Goal: Task Accomplishment & Management: Manage account settings

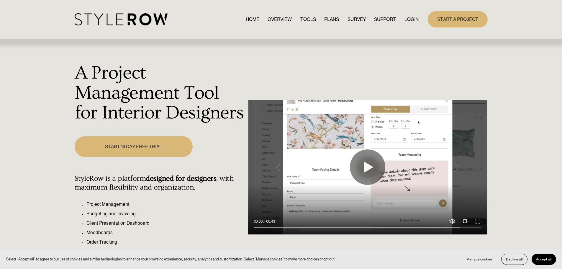
click at [408, 20] on link "LOGIN" at bounding box center [412, 19] width 14 height 8
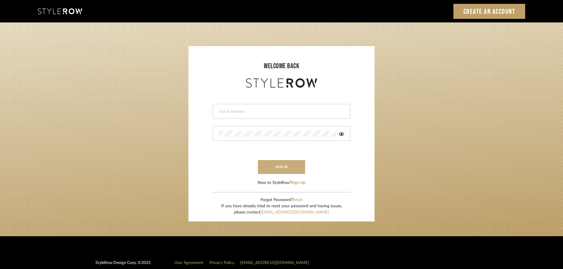
type input "carrie@tresbelleinteriors.com"
click at [278, 164] on button "sign in" at bounding box center [281, 167] width 47 height 14
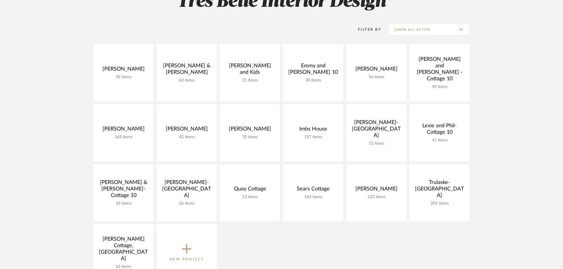
scroll to position [118, 0]
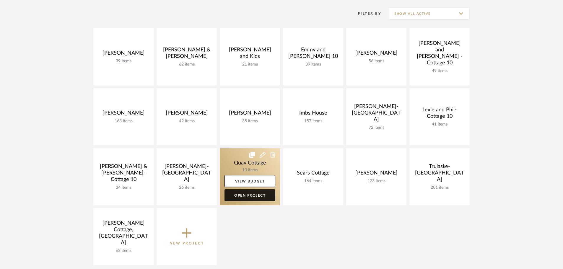
click at [252, 196] on link "Open Project" at bounding box center [249, 195] width 51 height 12
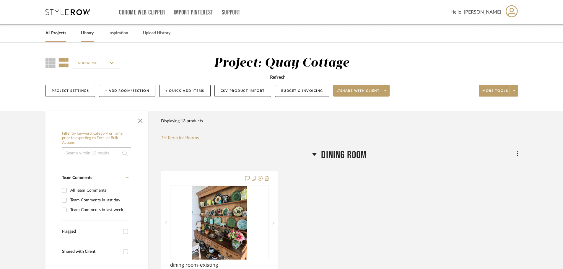
click at [90, 31] on link "Library" at bounding box center [87, 33] width 13 height 8
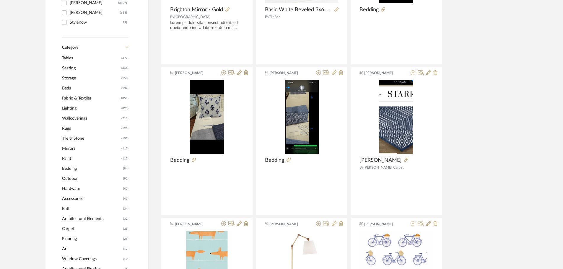
scroll to position [207, 0]
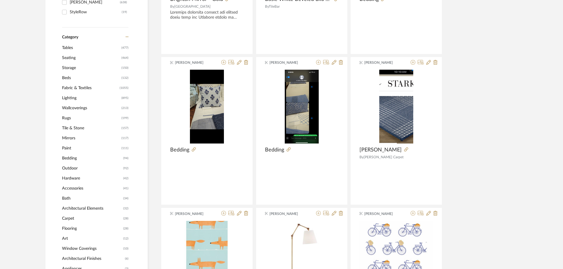
click at [70, 46] on span "Tables" at bounding box center [91, 48] width 58 height 10
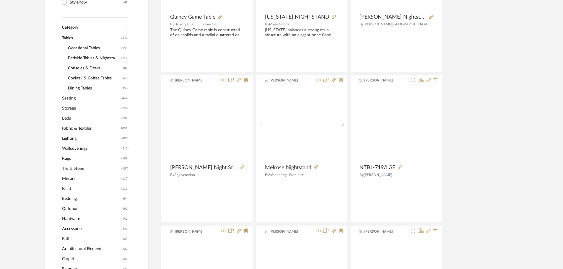
scroll to position [206, 0]
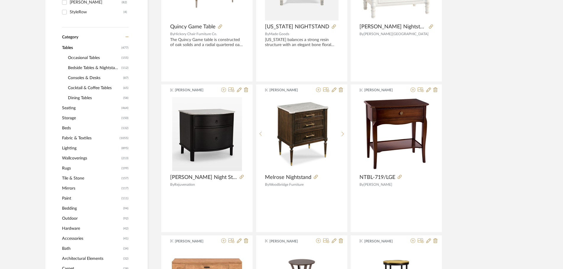
click at [75, 90] on span "Cocktail & Coffee Tables" at bounding box center [95, 88] width 54 height 10
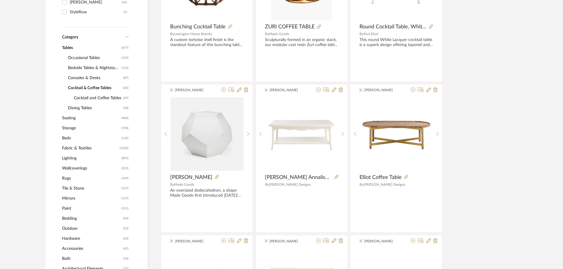
click at [107, 98] on span "Cocktail and Coffee Tables" at bounding box center [98, 98] width 48 height 10
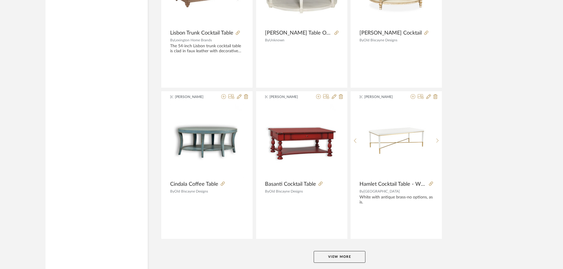
scroll to position [1711, 0]
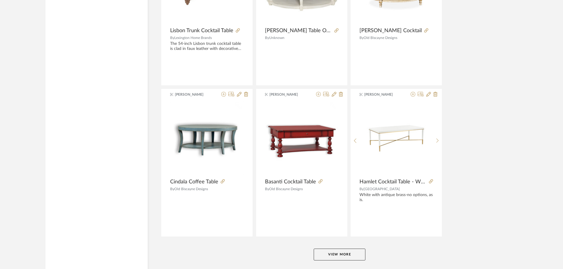
click at [340, 249] on button "View More" at bounding box center [339, 255] width 52 height 12
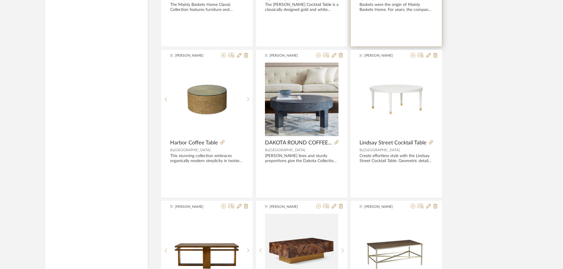
scroll to position [2065, 0]
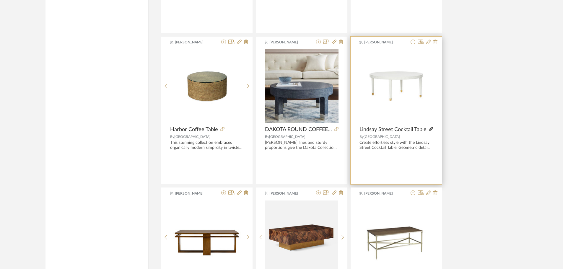
click at [430, 130] on icon at bounding box center [431, 129] width 4 height 4
click at [435, 41] on icon at bounding box center [435, 42] width 4 height 5
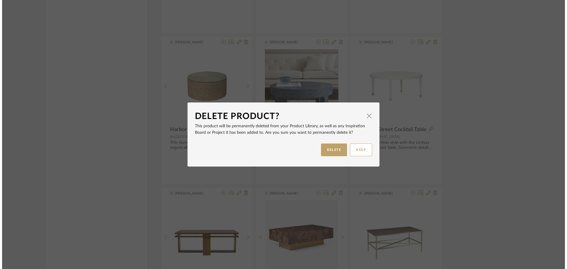
scroll to position [0, 0]
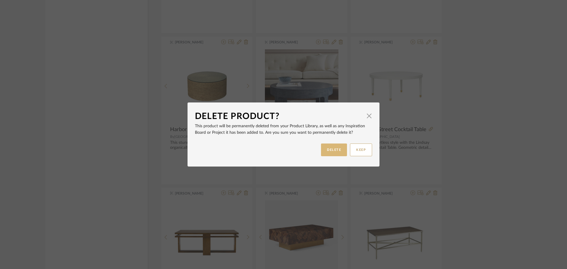
click at [336, 148] on button "DELETE" at bounding box center [334, 149] width 26 height 13
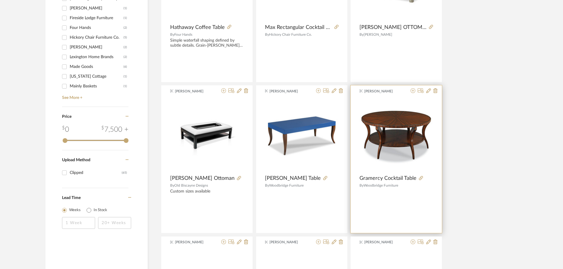
scroll to position [660, 0]
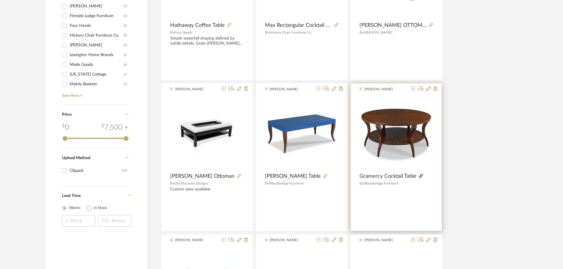
click at [419, 175] on icon at bounding box center [421, 176] width 4 height 4
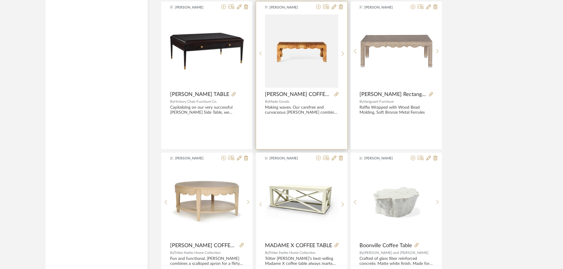
scroll to position [2608, 0]
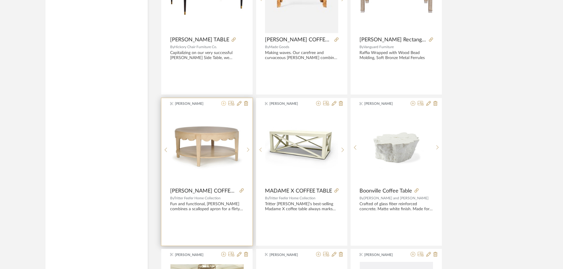
click at [223, 104] on icon at bounding box center [223, 103] width 5 height 5
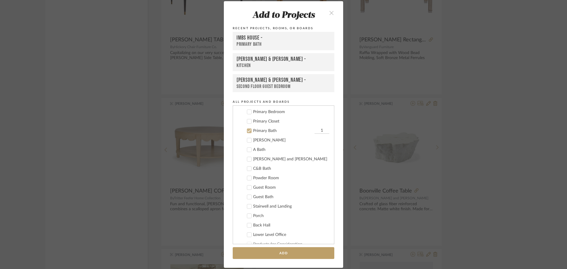
scroll to position [188, 0]
click at [247, 140] on icon at bounding box center [249, 140] width 4 height 4
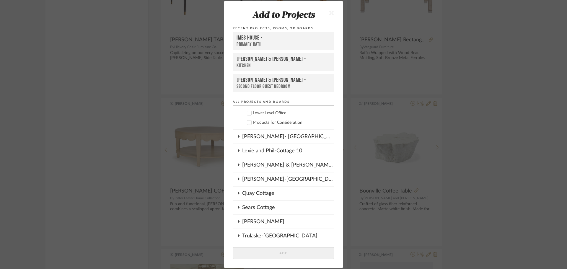
scroll to position [365, 0]
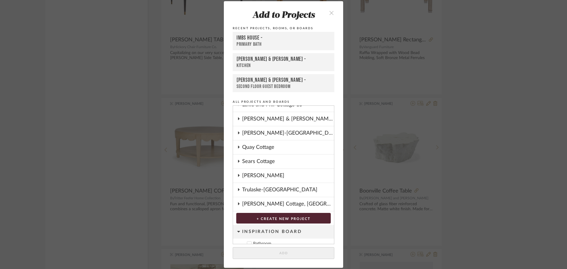
click at [257, 150] on div "Quay Cottage" at bounding box center [288, 147] width 92 height 14
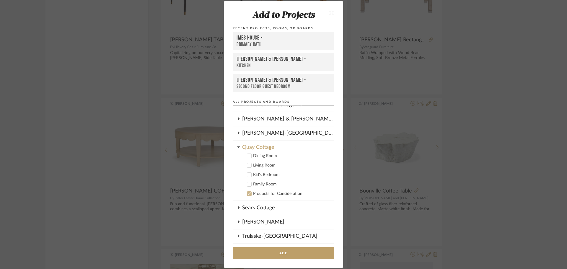
click at [247, 166] on icon at bounding box center [249, 165] width 4 height 4
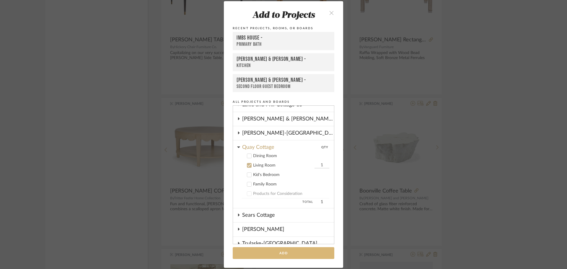
click at [278, 253] on button "Add" at bounding box center [284, 253] width 102 height 12
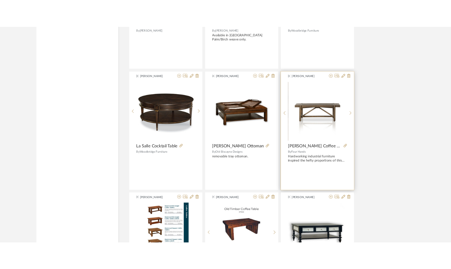
scroll to position [1043, 0]
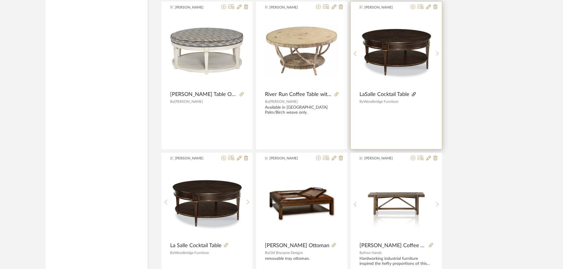
click at [415, 94] on icon at bounding box center [413, 94] width 4 height 4
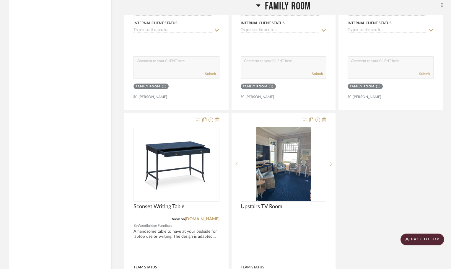
scroll to position [1590, 0]
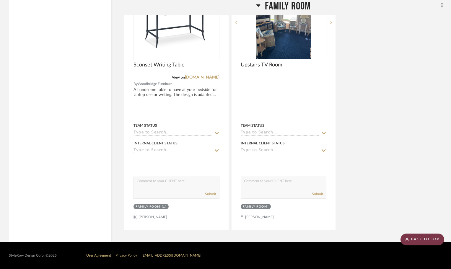
click at [434, 240] on scroll-to-top-button "BACK TO TOP" at bounding box center [422, 239] width 44 height 12
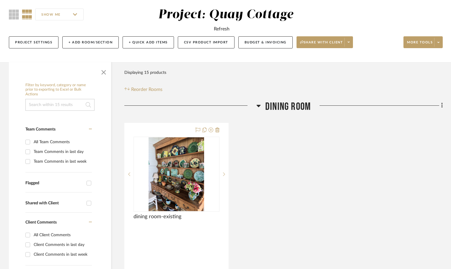
scroll to position [0, 0]
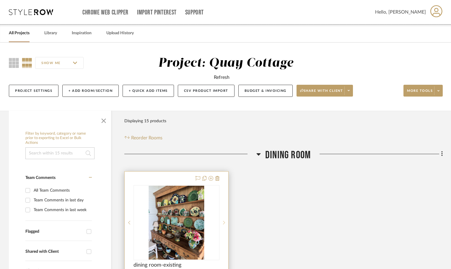
click at [222, 223] on sr-next-btn at bounding box center [223, 222] width 9 height 4
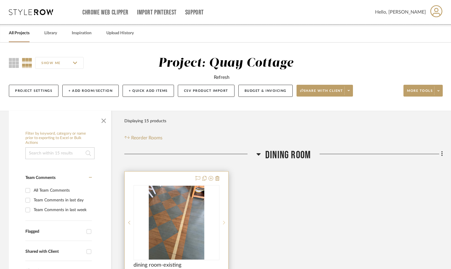
click at [222, 223] on sr-next-btn at bounding box center [223, 222] width 9 height 4
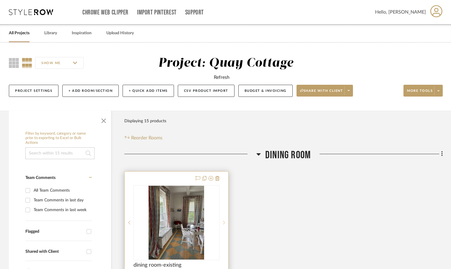
click at [222, 223] on sr-next-btn at bounding box center [223, 222] width 9 height 4
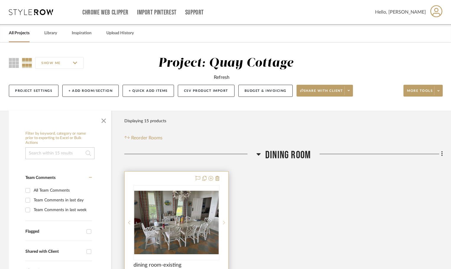
click at [222, 223] on sr-next-btn at bounding box center [223, 222] width 9 height 4
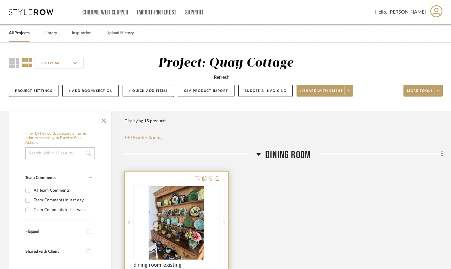
click at [223, 223] on icon at bounding box center [224, 222] width 2 height 4
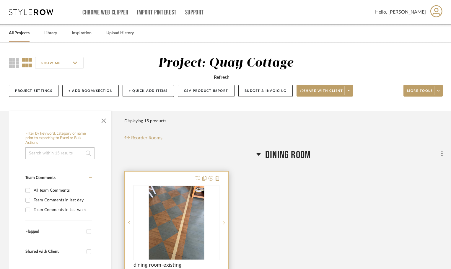
click at [225, 221] on sr-next-btn at bounding box center [223, 222] width 9 height 4
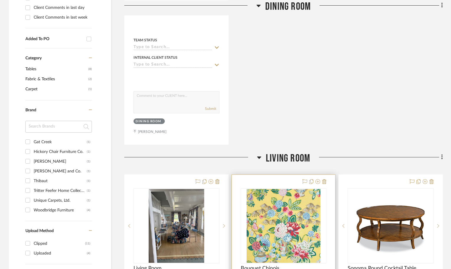
scroll to position [354, 0]
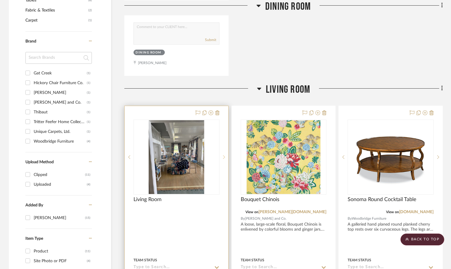
click at [224, 156] on icon at bounding box center [224, 157] width 2 height 4
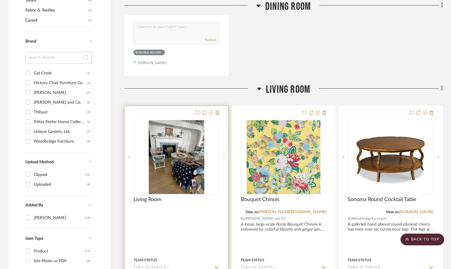
click at [224, 156] on icon at bounding box center [224, 157] width 2 height 4
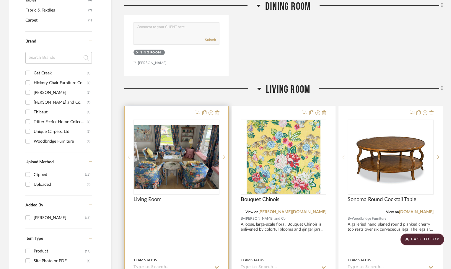
click at [224, 156] on icon at bounding box center [224, 157] width 2 height 4
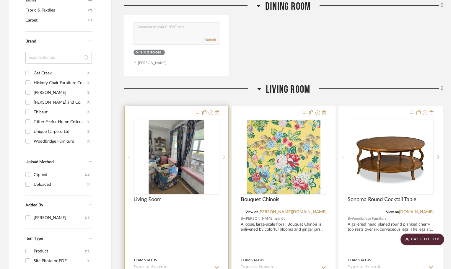
click at [224, 156] on icon at bounding box center [224, 157] width 2 height 4
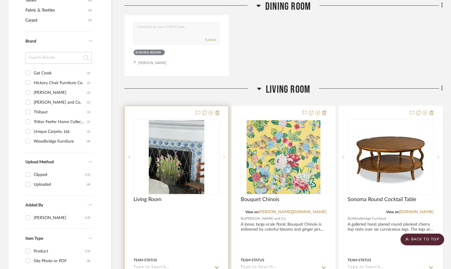
click at [224, 156] on icon at bounding box center [224, 157] width 2 height 4
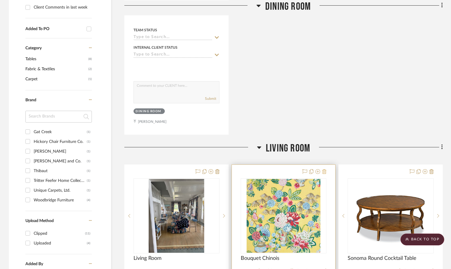
scroll to position [295, 0]
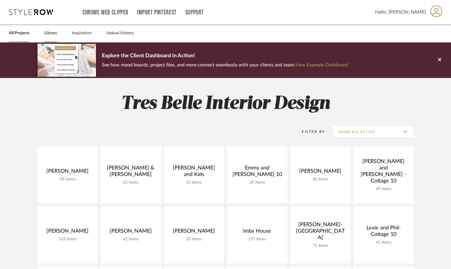
click at [52, 32] on link "Library" at bounding box center [50, 33] width 13 height 8
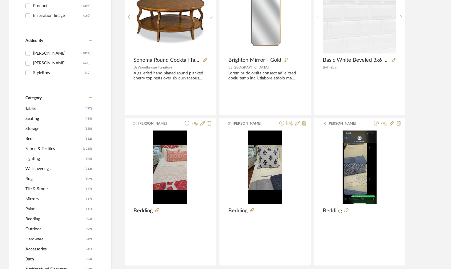
scroll to position [148, 0]
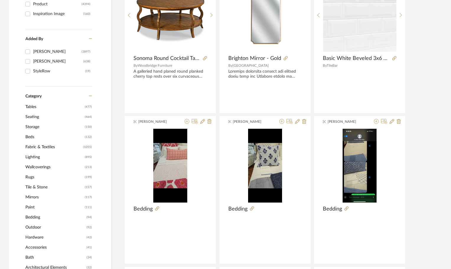
click at [36, 108] on span "Tables" at bounding box center [54, 107] width 58 height 10
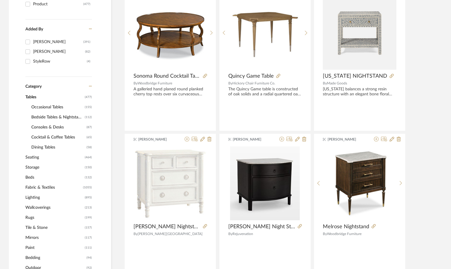
click at [53, 137] on span "Cocktail & Coffee Tables" at bounding box center [58, 137] width 54 height 10
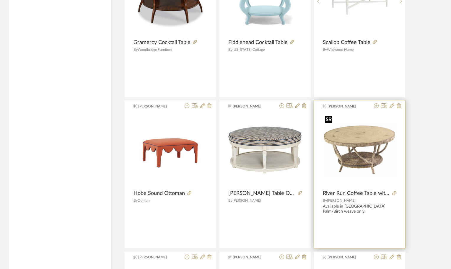
scroll to position [953, 0]
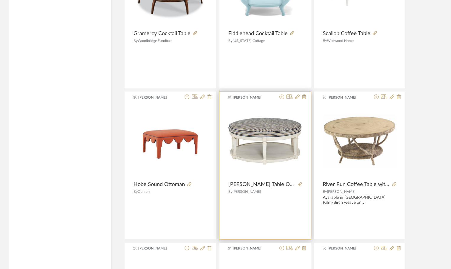
click at [281, 97] on icon at bounding box center [281, 96] width 5 height 5
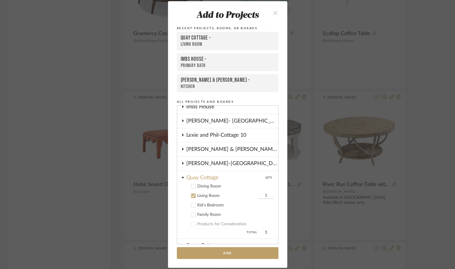
scroll to position [143, 0]
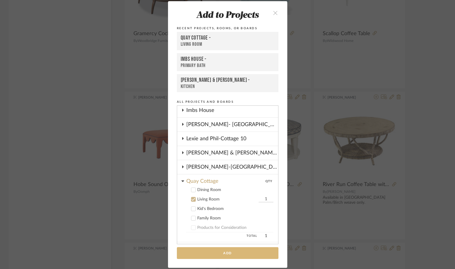
click at [216, 253] on button "Add" at bounding box center [228, 253] width 102 height 12
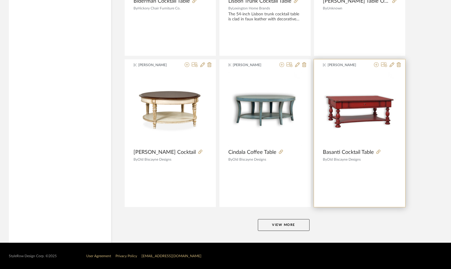
scroll to position [1741, 0]
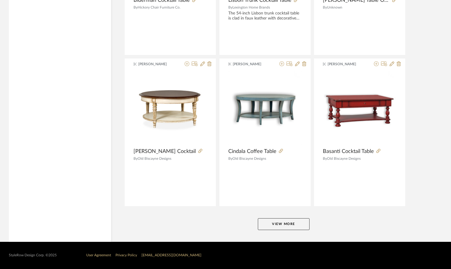
click at [282, 224] on button "View More" at bounding box center [284, 224] width 52 height 12
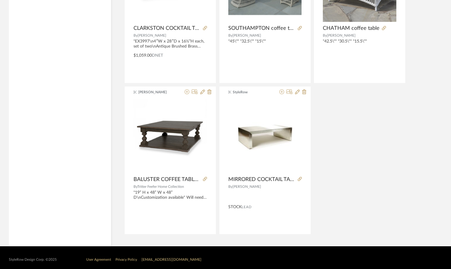
scroll to position [3228, 0]
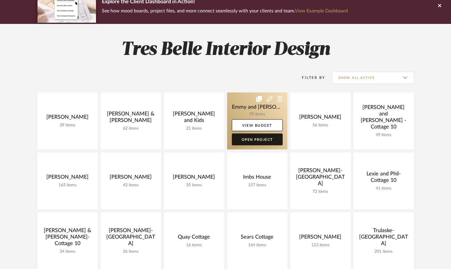
scroll to position [118, 0]
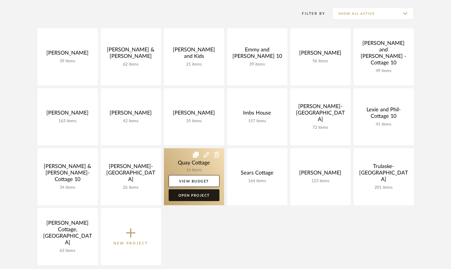
click at [205, 192] on link "Open Project" at bounding box center [194, 195] width 51 height 12
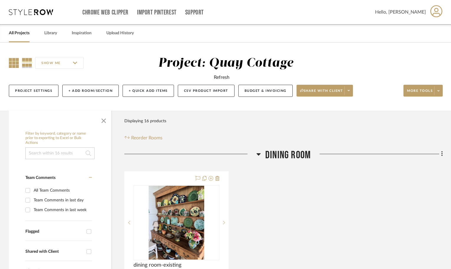
click at [12, 61] on icon at bounding box center [14, 63] width 10 height 10
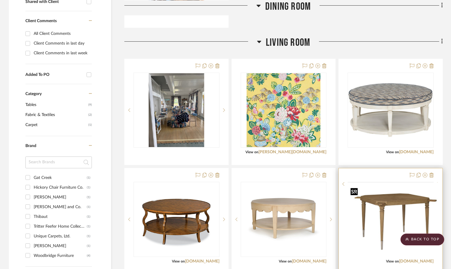
scroll to position [384, 0]
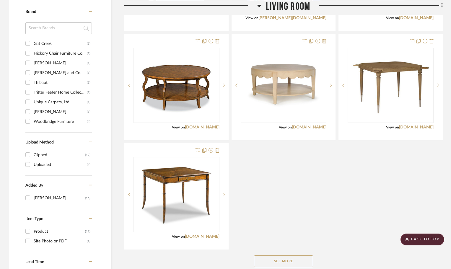
click at [283, 264] on button "See More" at bounding box center [283, 261] width 59 height 12
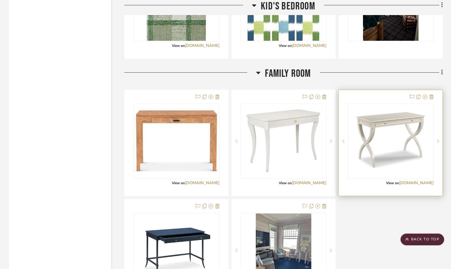
scroll to position [721, 0]
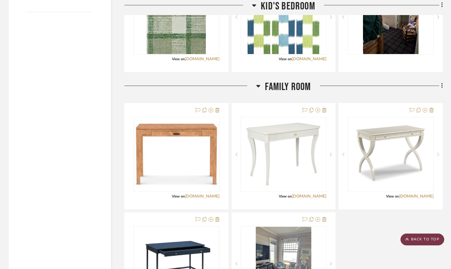
click at [424, 243] on scroll-to-top-button "BACK TO TOP" at bounding box center [422, 239] width 44 height 12
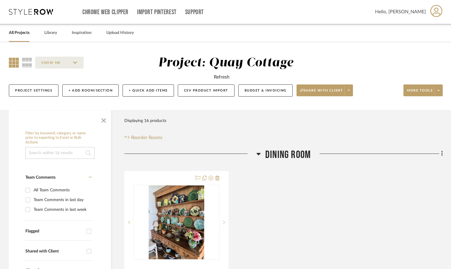
scroll to position [0, 0]
click at [49, 32] on link "Library" at bounding box center [50, 33] width 13 height 8
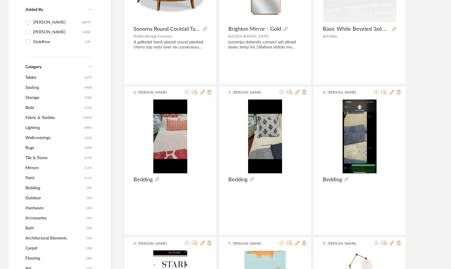
scroll to position [177, 0]
click at [38, 128] on span "Lighting" at bounding box center [54, 127] width 58 height 10
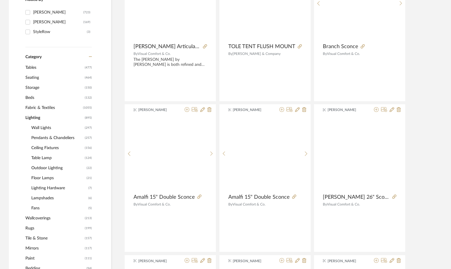
scroll to position [176, 0]
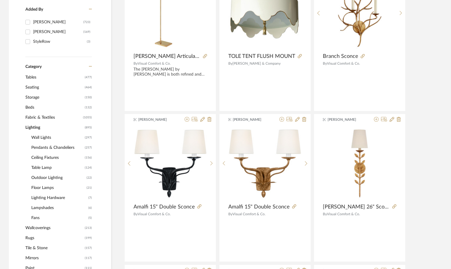
click at [46, 187] on span "Floor Lamps" at bounding box center [58, 188] width 54 height 10
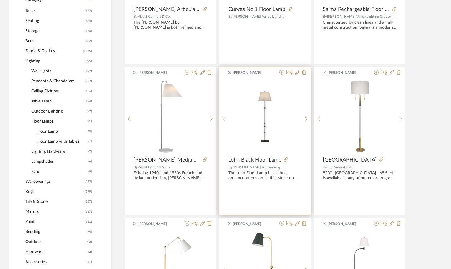
scroll to position [107, 0]
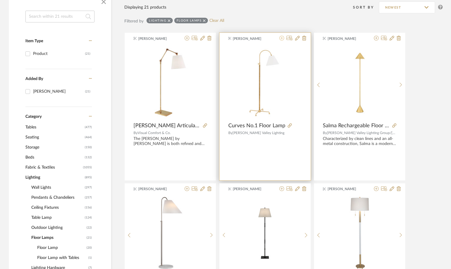
click at [282, 38] on icon at bounding box center [281, 38] width 5 height 5
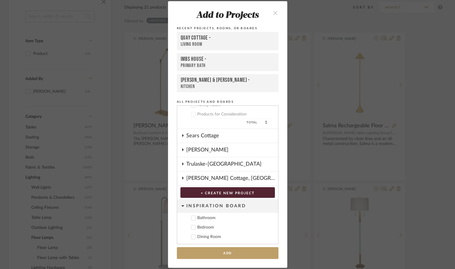
scroll to position [261, 0]
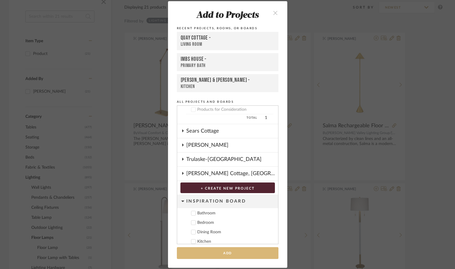
click at [231, 251] on button "Add" at bounding box center [228, 253] width 102 height 12
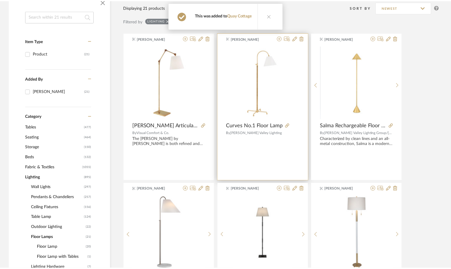
scroll to position [107, 0]
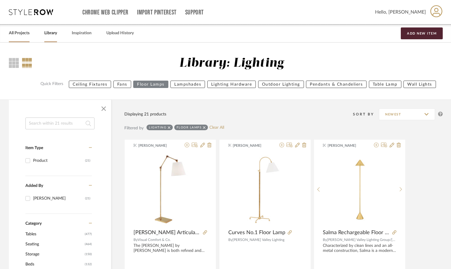
click at [23, 33] on link "All Projects" at bounding box center [19, 33] width 21 height 8
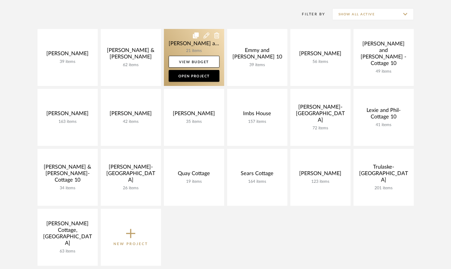
scroll to position [118, 0]
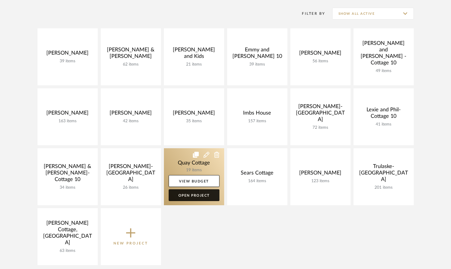
click at [199, 195] on link "Open Project" at bounding box center [194, 195] width 51 height 12
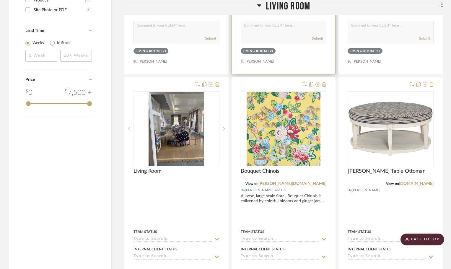
scroll to position [649, 0]
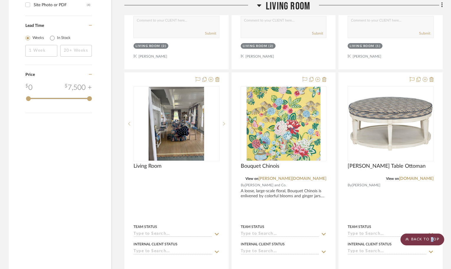
click at [431, 241] on scroll-to-top-button "BACK TO TOP" at bounding box center [422, 239] width 44 height 12
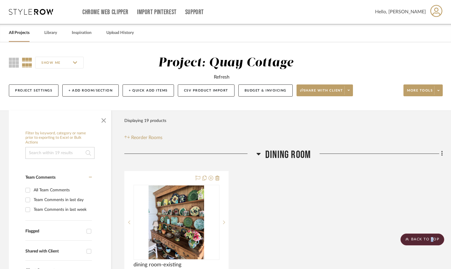
scroll to position [0, 0]
click at [15, 63] on icon at bounding box center [14, 63] width 10 height 10
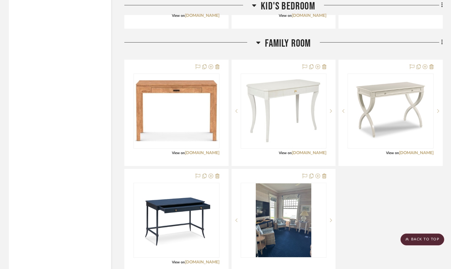
scroll to position [809, 0]
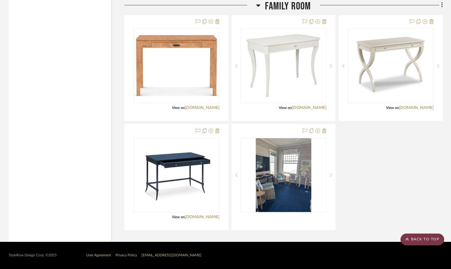
click at [415, 241] on scroll-to-top-button "BACK TO TOP" at bounding box center [422, 239] width 44 height 12
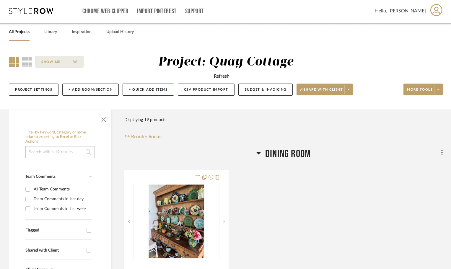
scroll to position [0, 0]
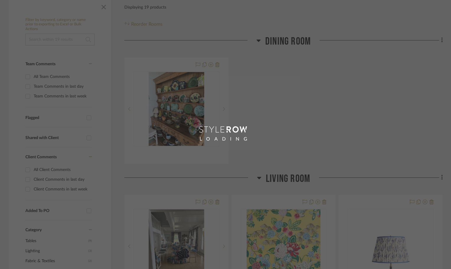
scroll to position [118, 0]
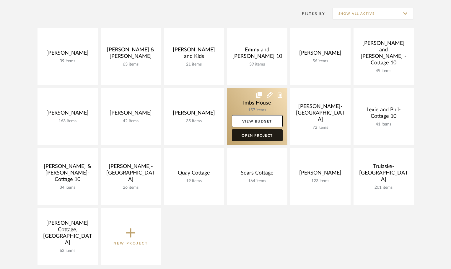
click at [273, 136] on link "Open Project" at bounding box center [257, 135] width 51 height 12
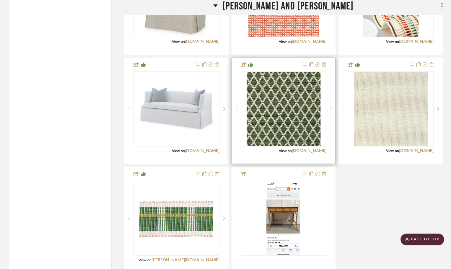
scroll to position [3188, 0]
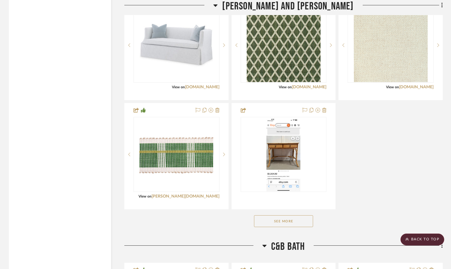
click at [283, 220] on button "See More" at bounding box center [283, 221] width 59 height 12
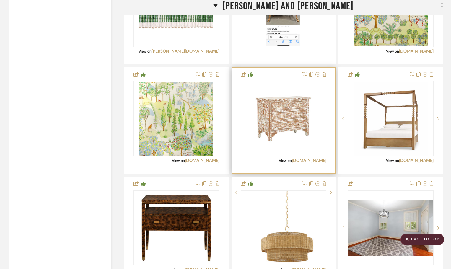
scroll to position [3394, 0]
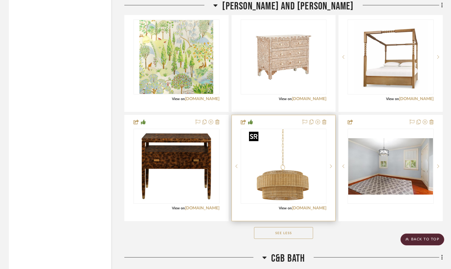
click at [293, 154] on img "0" at bounding box center [283, 166] width 74 height 74
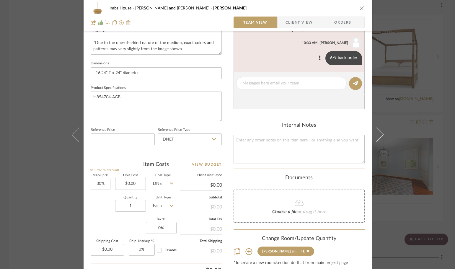
scroll to position [236, 0]
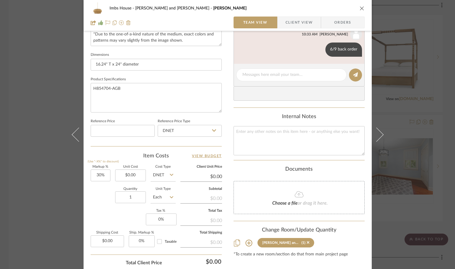
click at [417, 101] on div "Imbs House Cole and Brooke Danica Team View Client View Orders 1 / 3 Team-Facin…" at bounding box center [227, 134] width 455 height 269
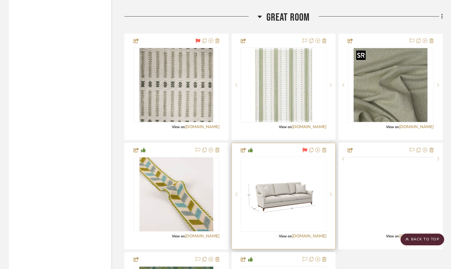
scroll to position [1358, 0]
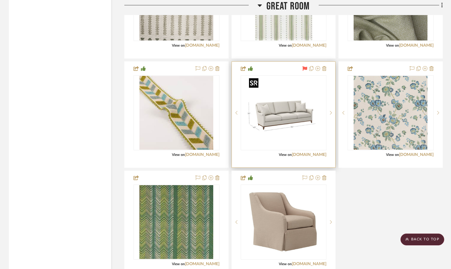
click at [312, 89] on img "0" at bounding box center [283, 113] width 74 height 74
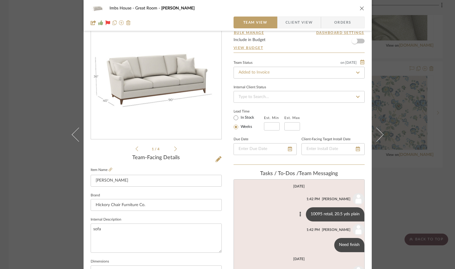
scroll to position [0, 0]
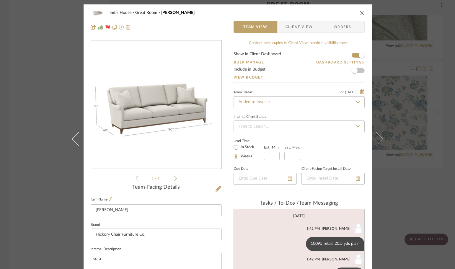
click at [360, 11] on icon "close" at bounding box center [362, 12] width 5 height 5
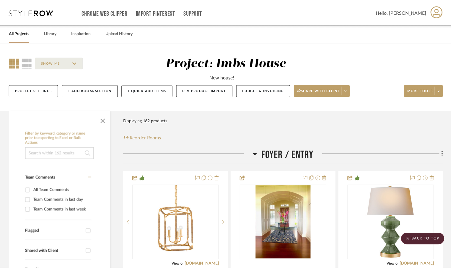
scroll to position [1358, 0]
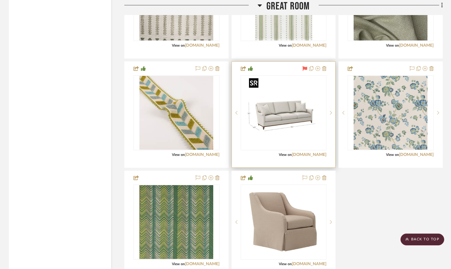
click at [271, 116] on img "0" at bounding box center [283, 113] width 74 height 74
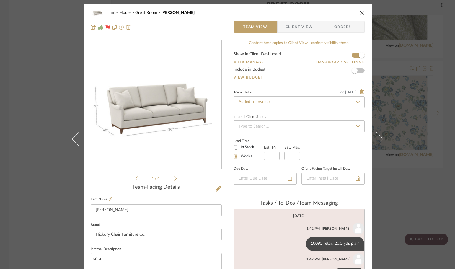
scroll to position [46, 0]
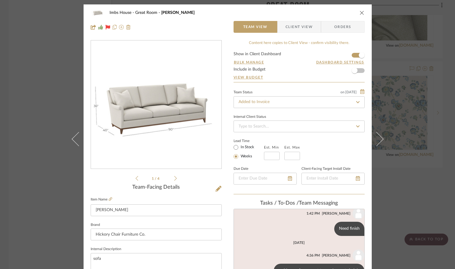
click at [360, 12] on icon "close" at bounding box center [362, 12] width 5 height 5
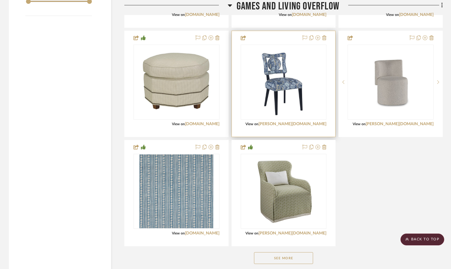
scroll to position [915, 0]
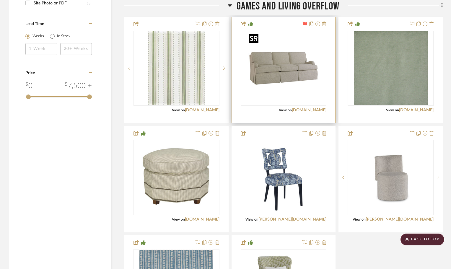
click at [318, 45] on img "0" at bounding box center [283, 68] width 74 height 74
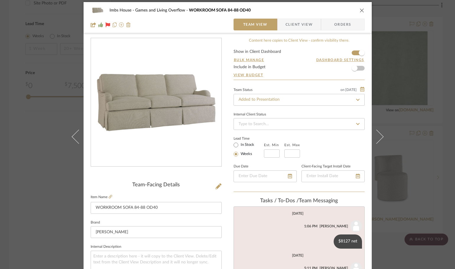
scroll to position [0, 0]
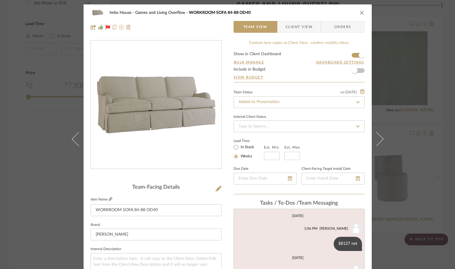
click at [109, 197] on icon at bounding box center [111, 199] width 4 height 4
click at [360, 12] on icon "close" at bounding box center [362, 12] width 5 height 5
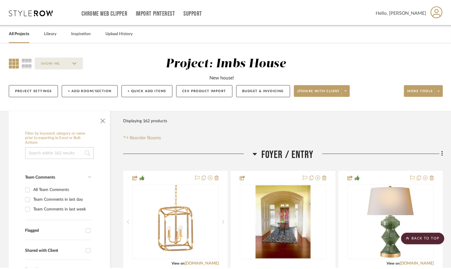
scroll to position [915, 0]
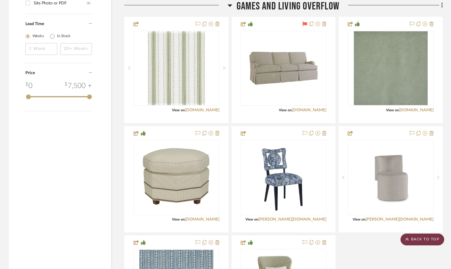
click at [425, 237] on scroll-to-top-button "BACK TO TOP" at bounding box center [422, 239] width 44 height 12
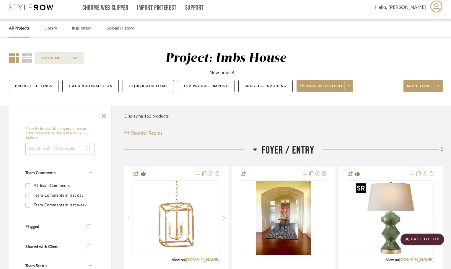
scroll to position [0, 0]
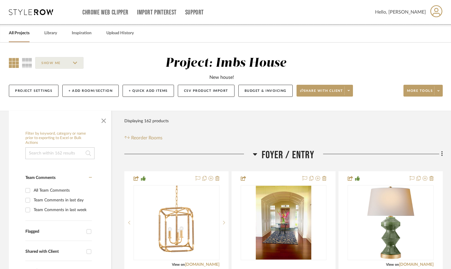
click at [19, 33] on link "All Projects" at bounding box center [19, 33] width 21 height 8
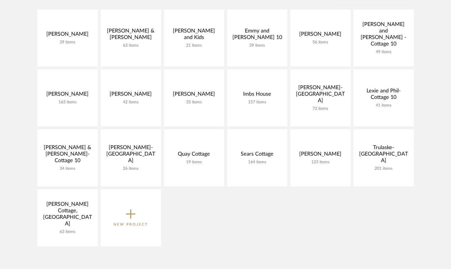
scroll to position [148, 0]
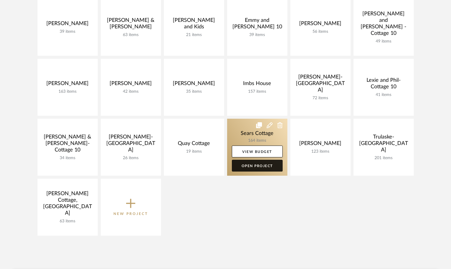
click at [244, 167] on link "Open Project" at bounding box center [257, 166] width 51 height 12
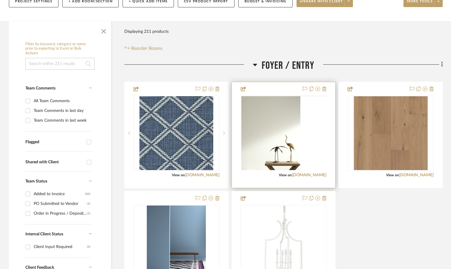
scroll to position [118, 0]
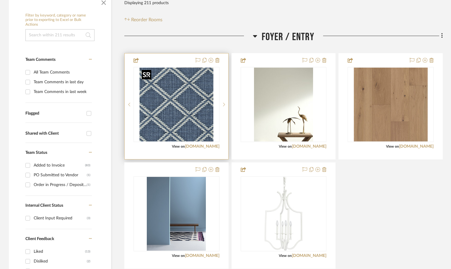
click at [0, 0] on img at bounding box center [0, 0] width 0 height 0
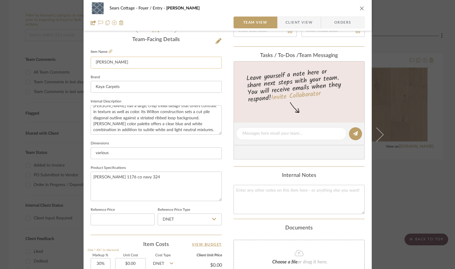
scroll to position [6, 0]
click at [360, 8] on icon "close" at bounding box center [362, 8] width 5 height 5
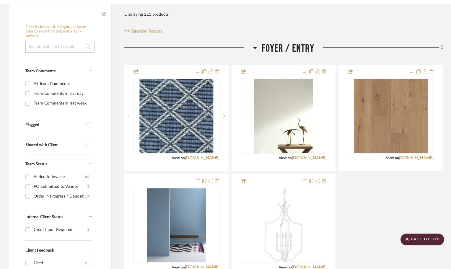
scroll to position [89, 0]
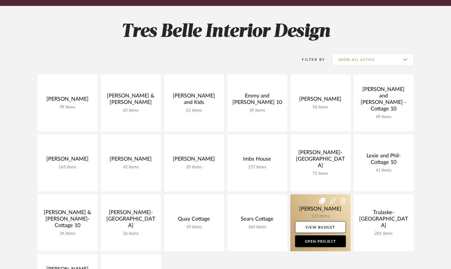
scroll to position [59, 0]
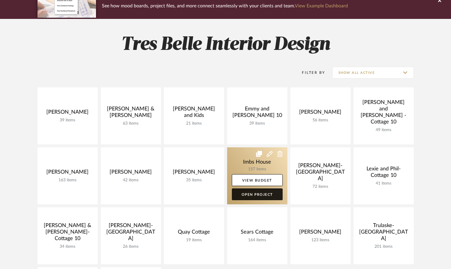
click at [242, 195] on link "Open Project" at bounding box center [257, 194] width 51 height 12
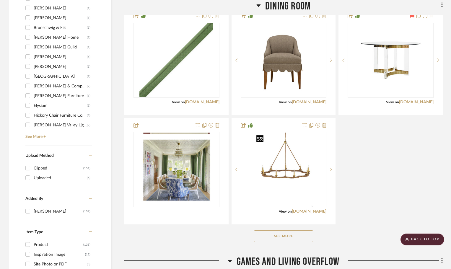
scroll to position [708, 0]
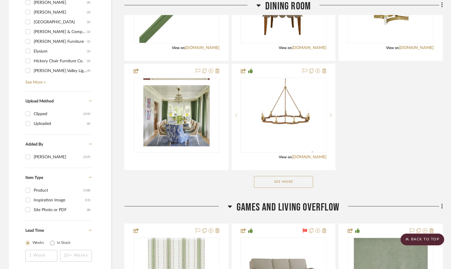
click at [280, 181] on button "See More" at bounding box center [283, 182] width 59 height 12
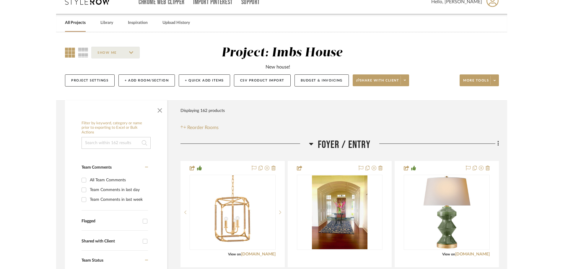
scroll to position [0, 0]
